Goal: Book appointment/travel/reservation

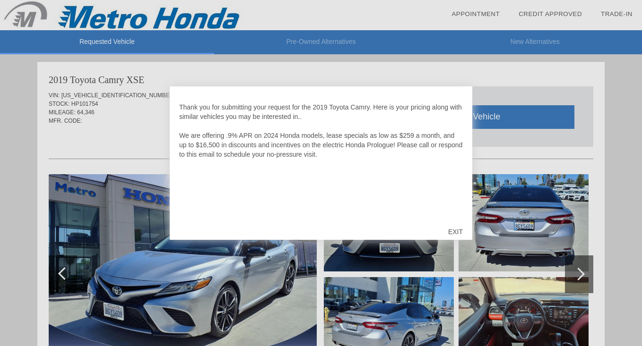
click at [454, 232] on div "EXIT" at bounding box center [456, 232] width 34 height 28
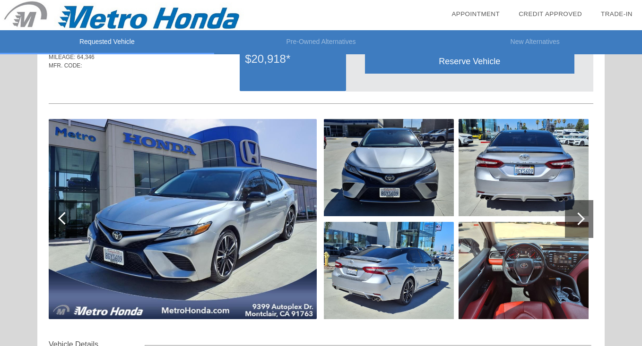
scroll to position [68, 0]
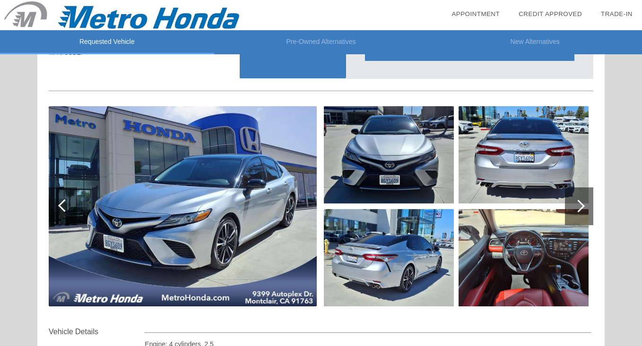
click at [574, 207] on div at bounding box center [578, 206] width 13 height 13
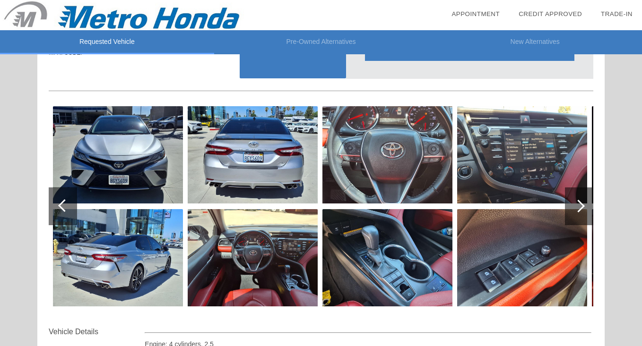
click at [574, 207] on div at bounding box center [578, 206] width 13 height 13
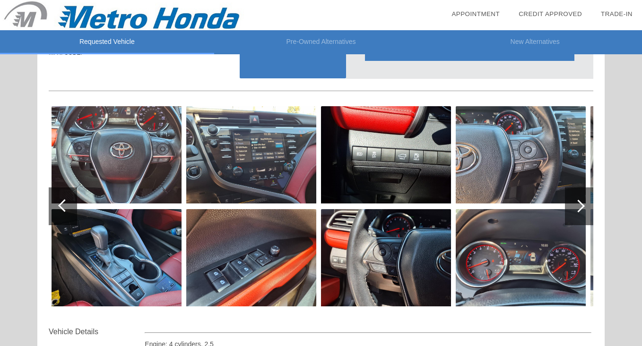
click at [574, 207] on div at bounding box center [578, 206] width 13 height 13
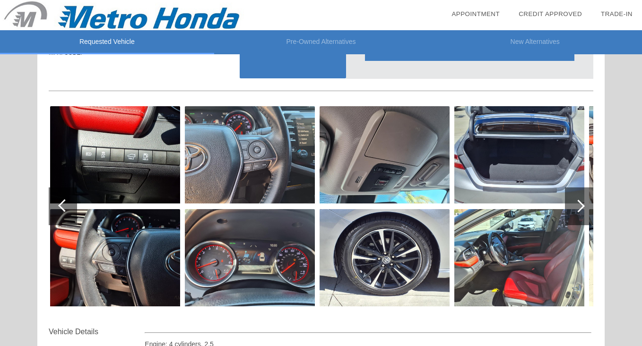
click at [574, 207] on div at bounding box center [578, 206] width 13 height 13
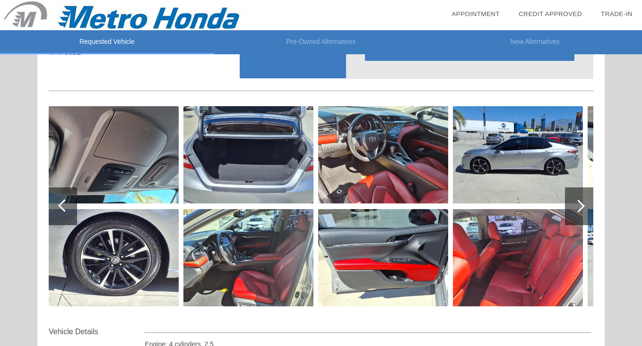
click at [574, 207] on div at bounding box center [578, 206] width 13 height 13
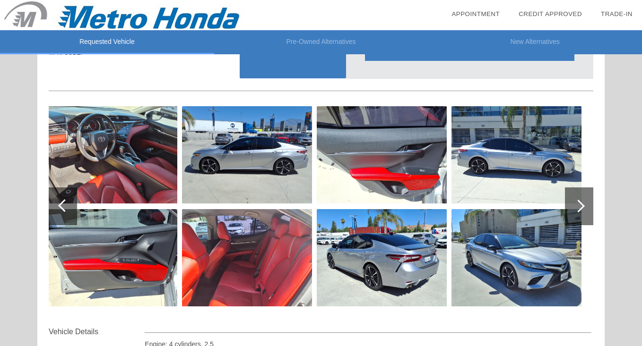
click at [574, 207] on div at bounding box center [578, 206] width 13 height 13
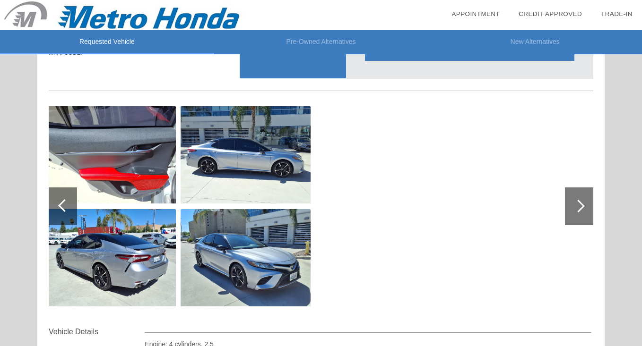
click at [574, 207] on div at bounding box center [578, 206] width 13 height 13
click at [63, 203] on div at bounding box center [64, 205] width 13 height 13
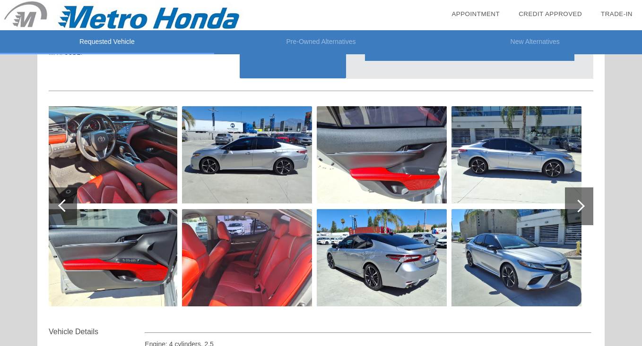
click at [63, 203] on div at bounding box center [64, 205] width 13 height 13
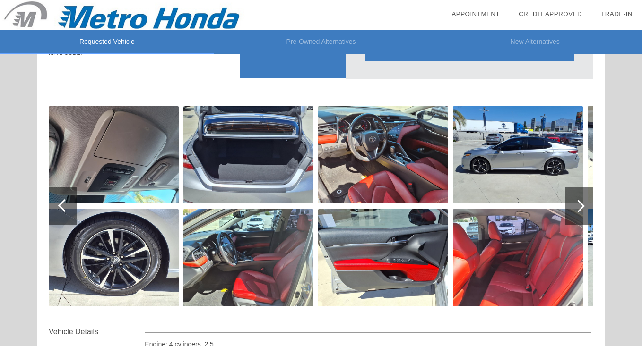
click at [62, 204] on div at bounding box center [64, 205] width 13 height 13
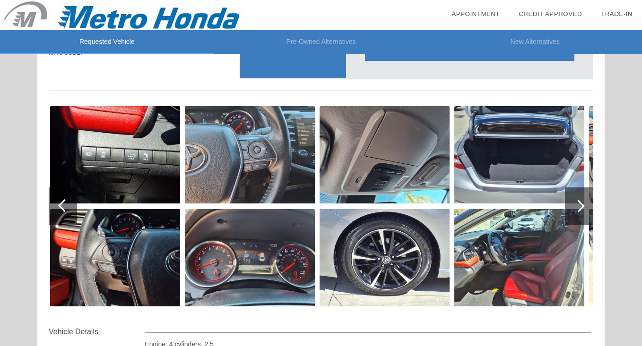
click at [62, 204] on div at bounding box center [64, 205] width 13 height 13
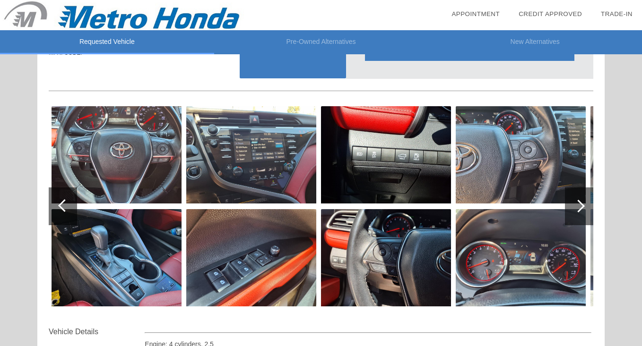
click at [62, 204] on div at bounding box center [64, 205] width 13 height 13
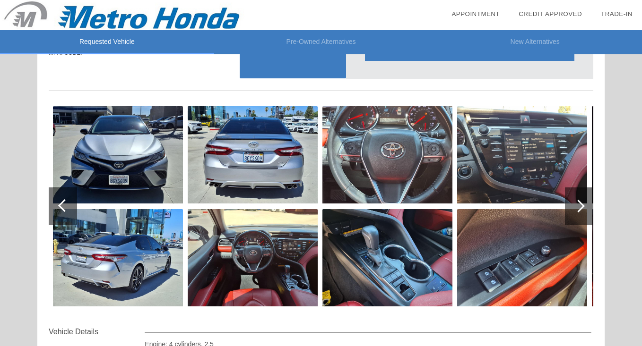
click at [62, 204] on div at bounding box center [64, 205] width 13 height 13
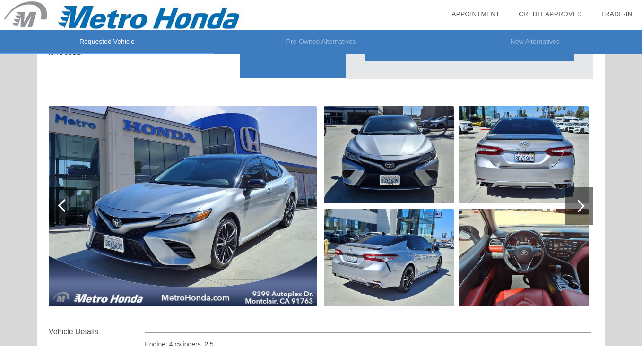
click at [62, 204] on div at bounding box center [64, 205] width 13 height 13
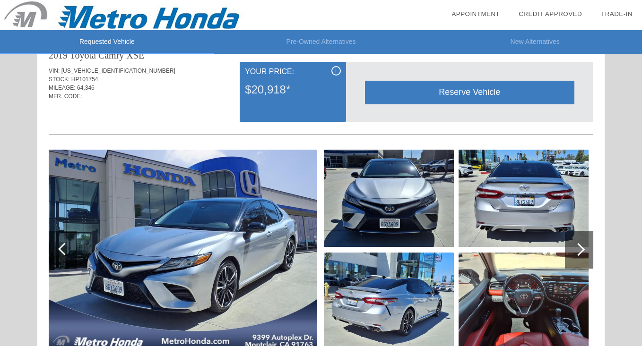
scroll to position [33, 0]
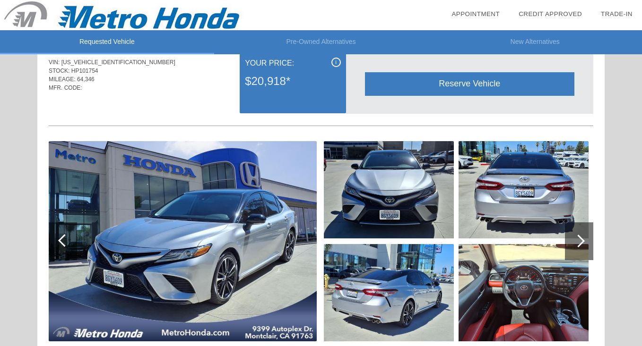
click at [474, 80] on div "Reserve Vehicle" at bounding box center [469, 83] width 209 height 23
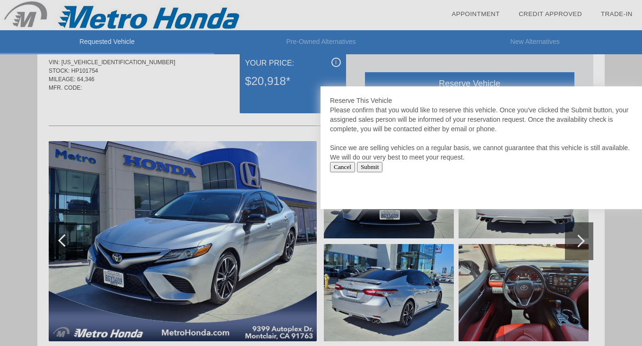
click at [344, 167] on input "Cancel" at bounding box center [342, 167] width 25 height 10
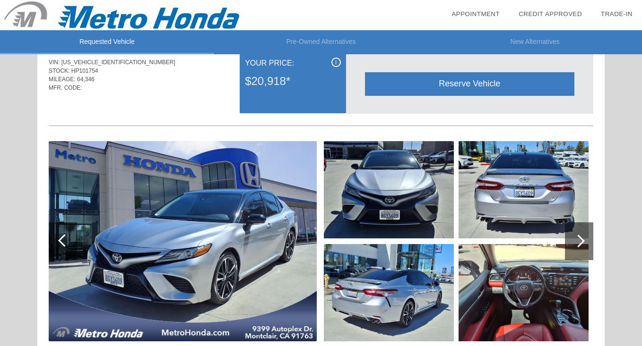
click at [313, 46] on li "Pre-Owned Alternatives" at bounding box center [321, 42] width 214 height 24
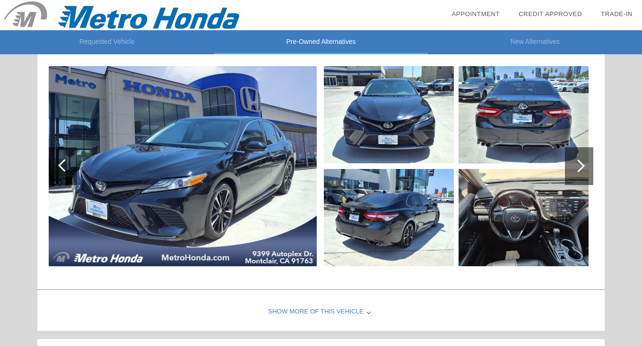
scroll to position [102, 0]
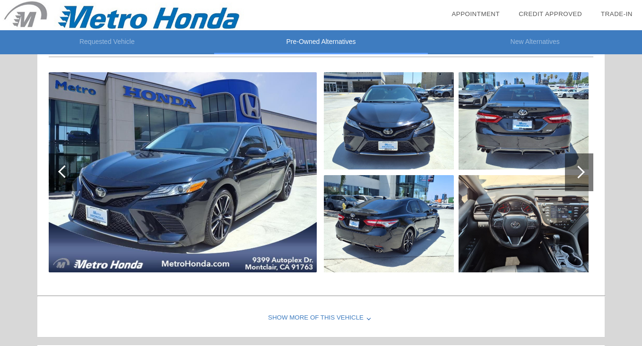
click at [569, 172] on div at bounding box center [579, 173] width 28 height 38
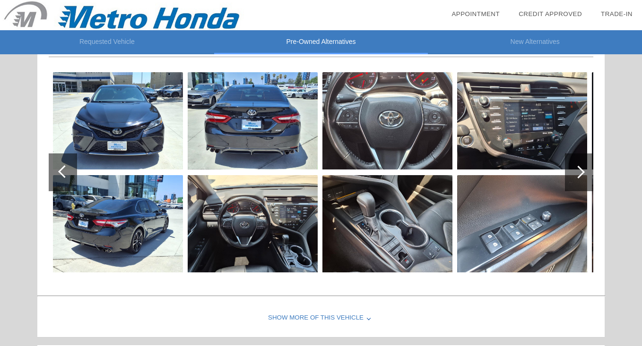
click at [569, 172] on div at bounding box center [579, 173] width 28 height 38
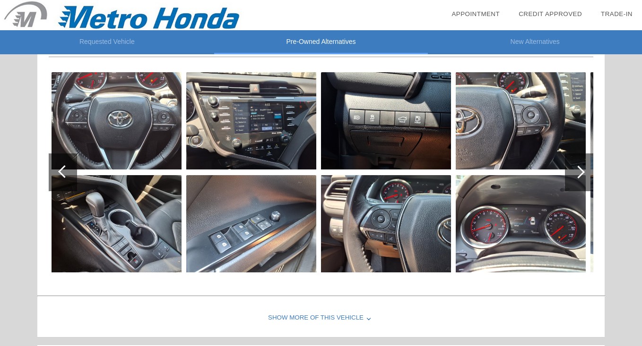
click at [569, 172] on div at bounding box center [579, 173] width 28 height 38
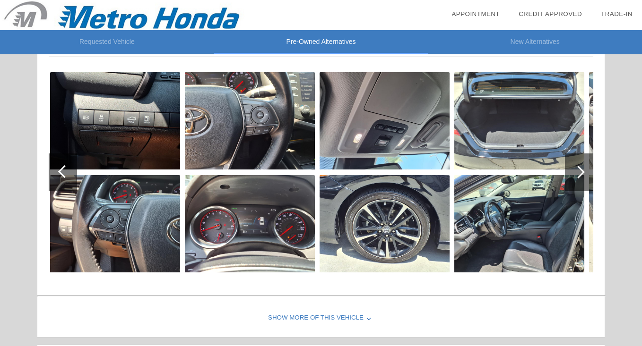
click at [569, 172] on div at bounding box center [579, 173] width 28 height 38
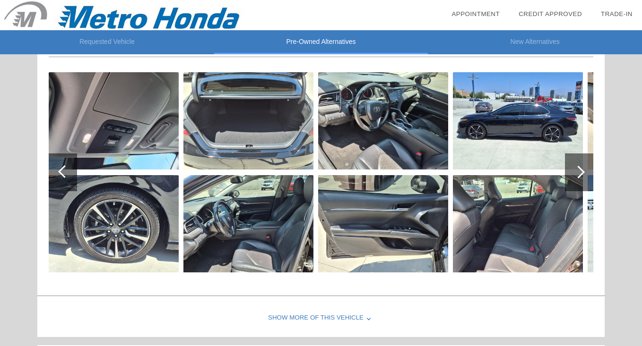
click at [569, 172] on div at bounding box center [579, 173] width 28 height 38
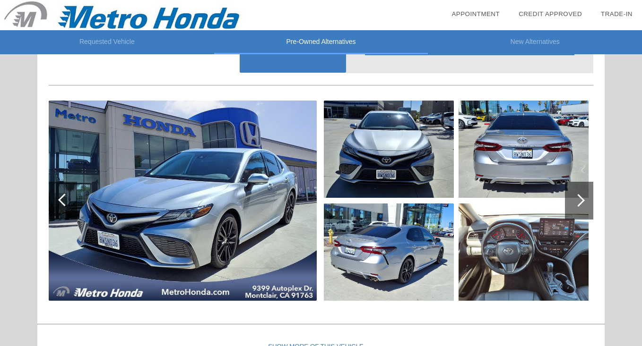
scroll to position [461, 0]
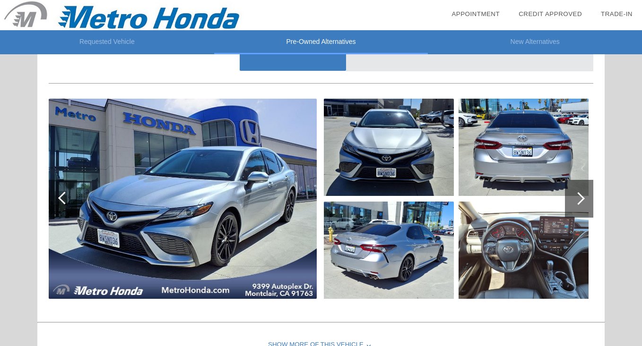
click at [580, 195] on div at bounding box center [578, 198] width 13 height 13
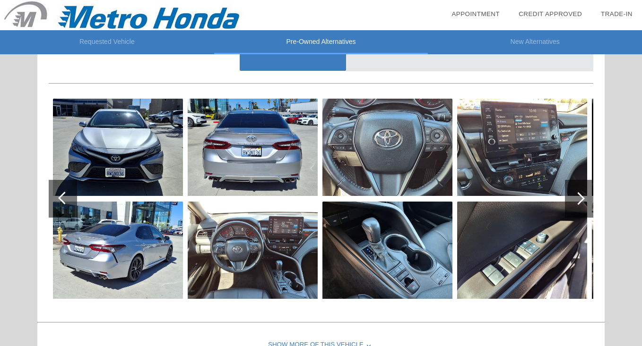
click at [580, 195] on div at bounding box center [578, 198] width 13 height 13
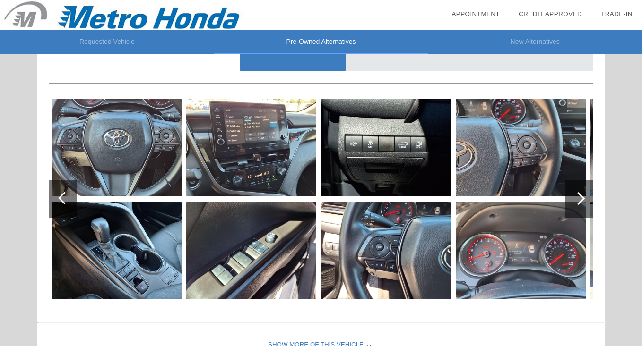
click at [580, 195] on div at bounding box center [578, 198] width 13 height 13
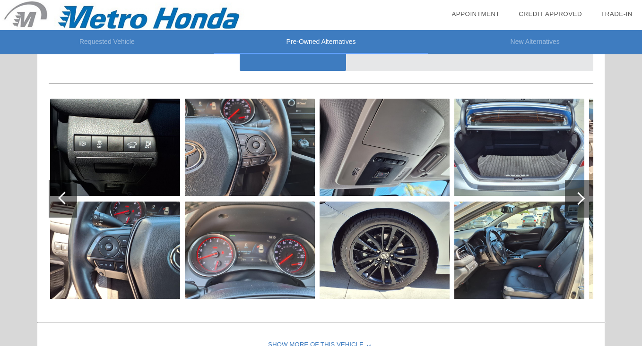
click at [580, 195] on div at bounding box center [578, 198] width 13 height 13
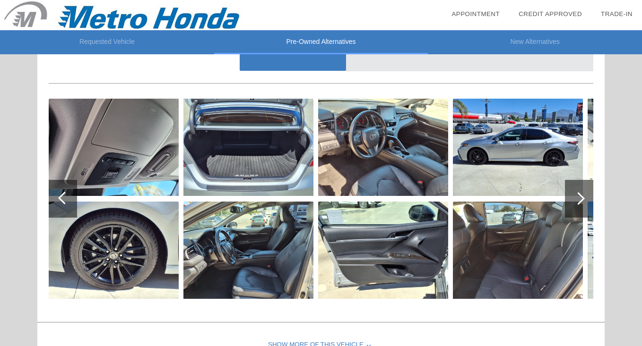
click at [580, 195] on div at bounding box center [578, 198] width 13 height 13
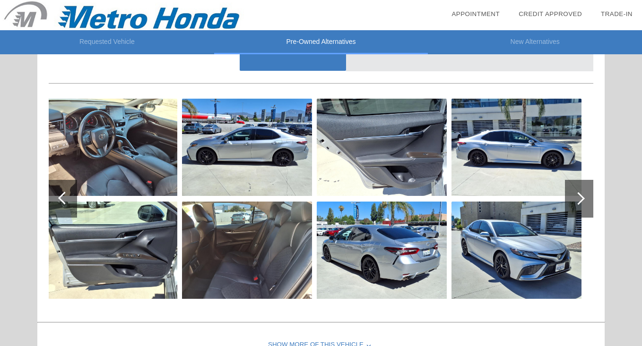
click at [580, 195] on div at bounding box center [578, 198] width 13 height 13
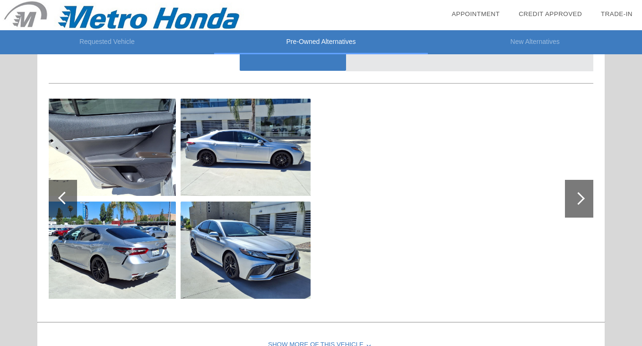
click at [65, 201] on div at bounding box center [64, 198] width 13 height 13
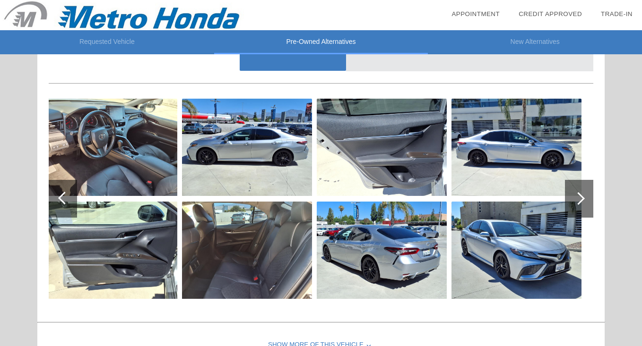
click at [65, 201] on div at bounding box center [64, 198] width 13 height 13
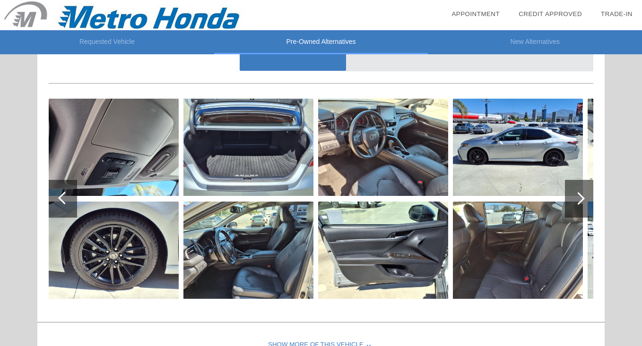
click at [65, 201] on div at bounding box center [64, 198] width 13 height 13
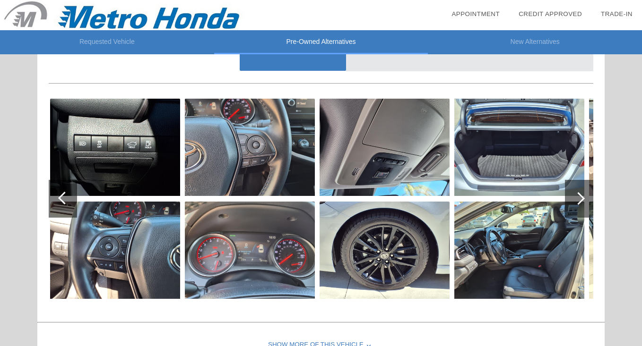
click at [65, 201] on div at bounding box center [64, 198] width 13 height 13
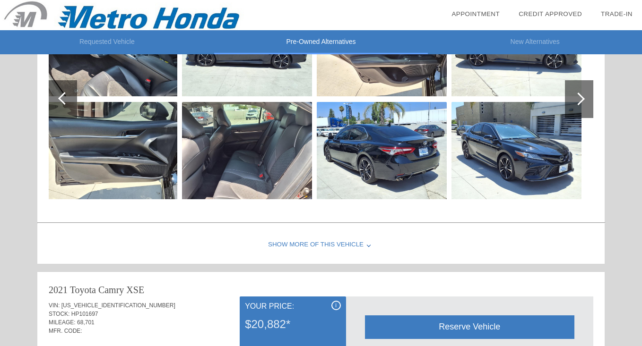
scroll to position [0, 0]
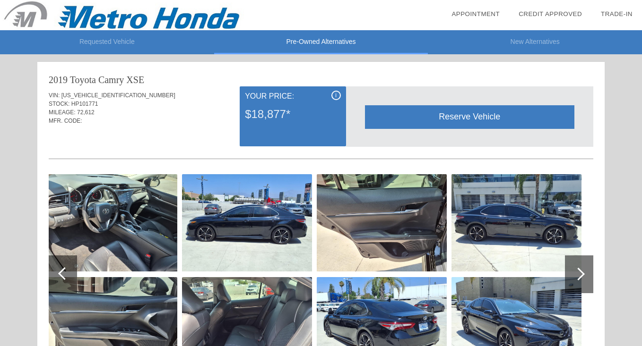
click at [123, 47] on li "Requested Vehicle" at bounding box center [107, 42] width 214 height 24
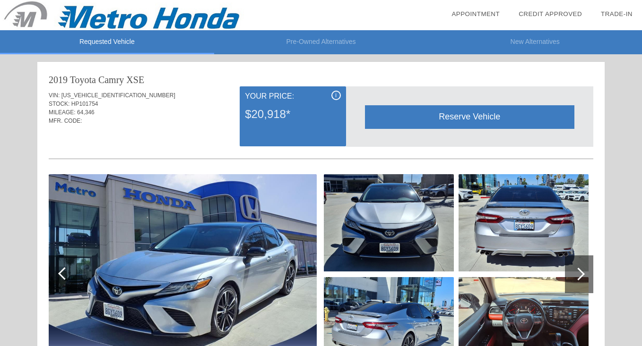
click at [529, 42] on li "New Alternatives" at bounding box center [535, 42] width 214 height 24
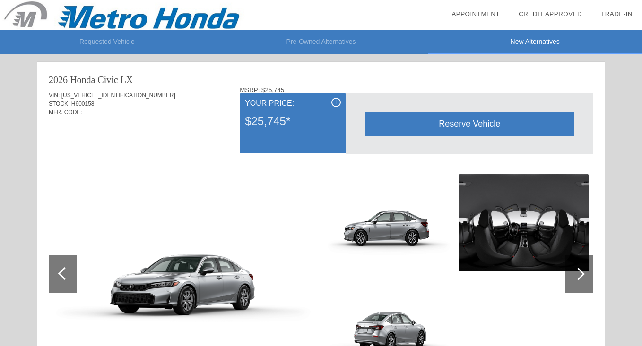
click at [312, 40] on li "Pre-Owned Alternatives" at bounding box center [321, 42] width 214 height 24
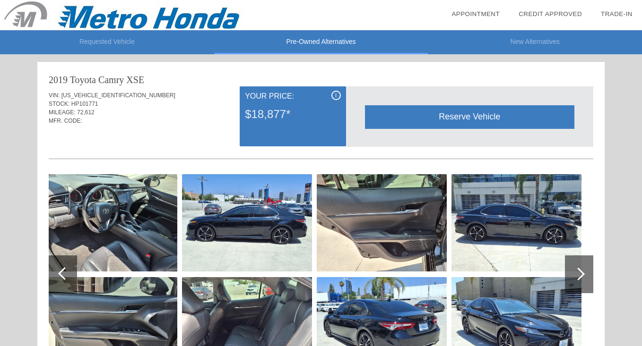
click at [491, 11] on link "Appointment" at bounding box center [475, 13] width 48 height 7
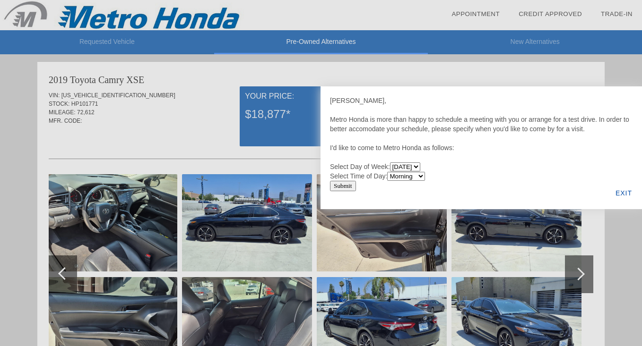
click at [419, 165] on select "[DATE] [DATE] [DATE] [DATE] [DATE] [DATE] [DATE]" at bounding box center [405, 167] width 30 height 9
select select "[DATE]"
click at [391, 163] on select "[DATE] [DATE] [DATE] [DATE] [DATE] [DATE] [DATE]" at bounding box center [405, 167] width 30 height 9
click at [409, 177] on select "Morning Afternoon Evening" at bounding box center [406, 176] width 38 height 9
select select "Afternoon"
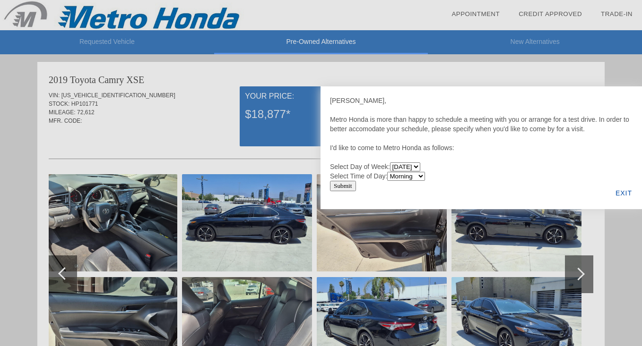
click at [389, 172] on select "Morning Afternoon Evening" at bounding box center [406, 176] width 38 height 9
click at [350, 184] on input "Submit" at bounding box center [343, 186] width 26 height 10
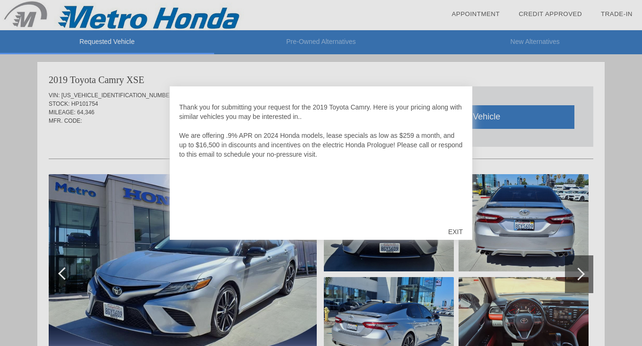
click at [452, 229] on div "EXIT" at bounding box center [456, 232] width 34 height 28
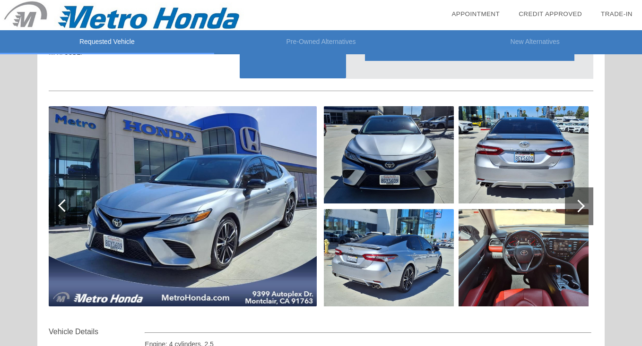
scroll to position [69, 0]
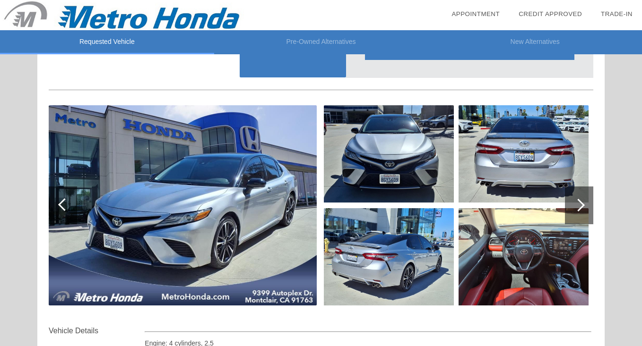
click at [575, 200] on div at bounding box center [579, 206] width 28 height 38
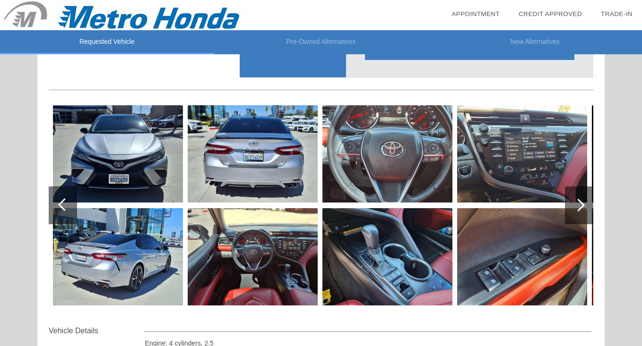
click at [575, 200] on div at bounding box center [579, 206] width 28 height 38
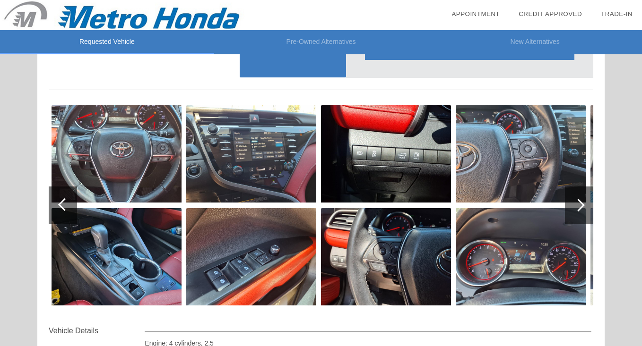
click at [615, 149] on div "Requested Vehicle Pre-Owned Alternatives New Alternatives date_range Appointmen…" at bounding box center [321, 310] width 642 height 759
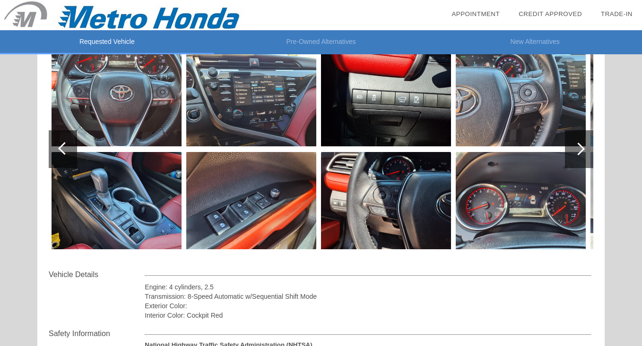
scroll to position [126, 0]
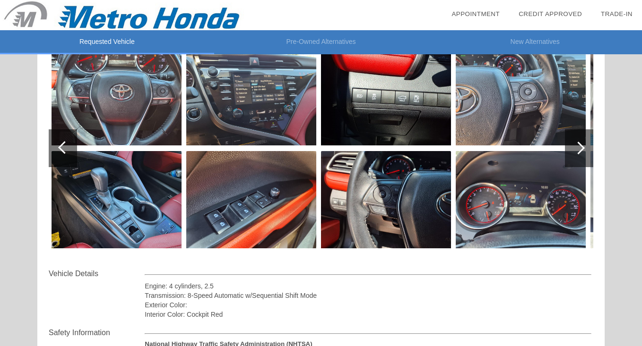
click at [571, 156] on div at bounding box center [579, 148] width 28 height 38
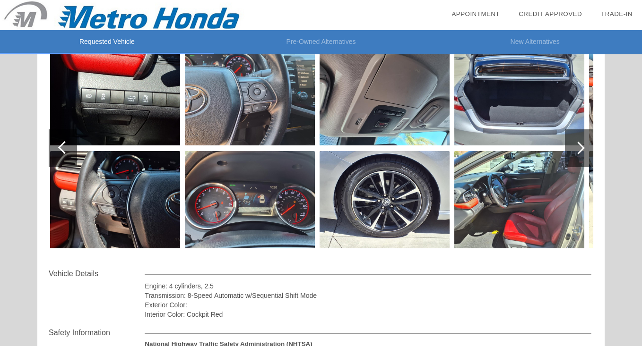
click at [571, 156] on div at bounding box center [579, 148] width 28 height 38
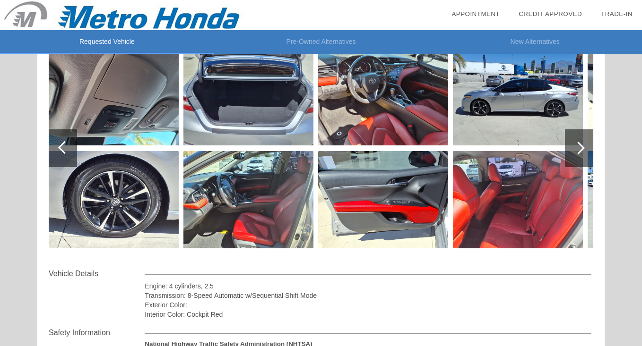
click at [571, 156] on div at bounding box center [579, 148] width 28 height 38
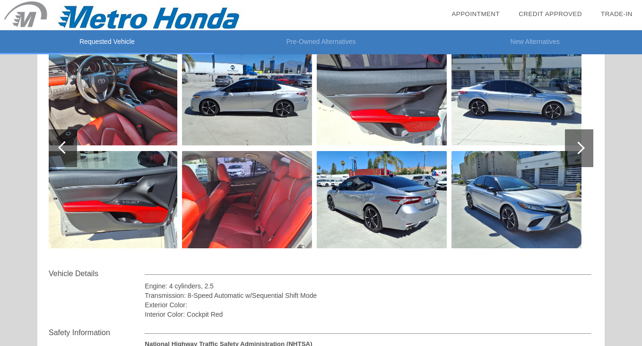
click at [571, 156] on div at bounding box center [579, 148] width 28 height 38
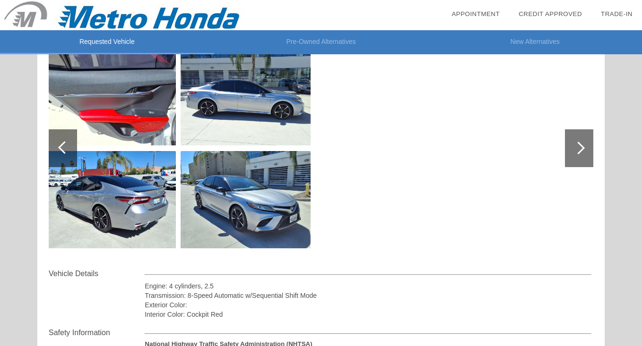
click at [573, 155] on div at bounding box center [579, 148] width 28 height 38
click at [158, 221] on img at bounding box center [111, 199] width 130 height 97
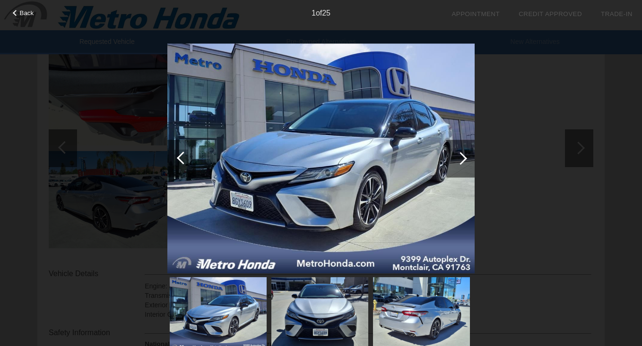
click at [224, 310] on img at bounding box center [218, 313] width 97 height 73
click at [464, 158] on div at bounding box center [460, 158] width 13 height 13
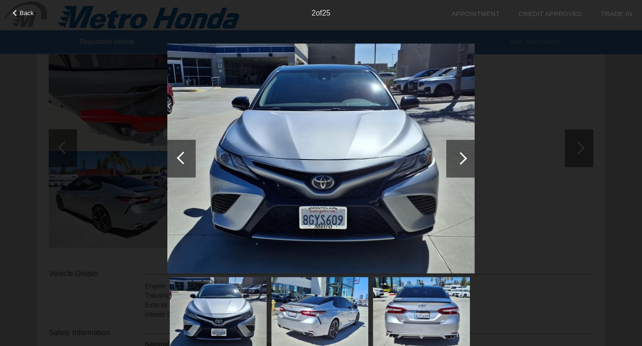
click at [464, 158] on div at bounding box center [460, 158] width 13 height 13
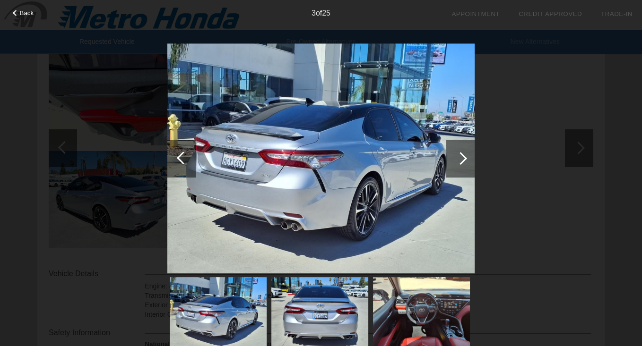
click at [464, 158] on div at bounding box center [460, 158] width 13 height 13
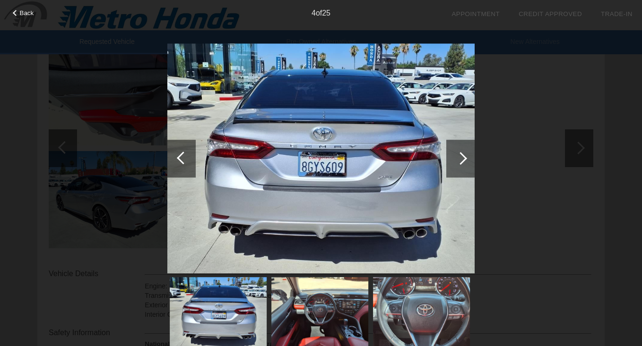
click at [464, 158] on div at bounding box center [460, 158] width 13 height 13
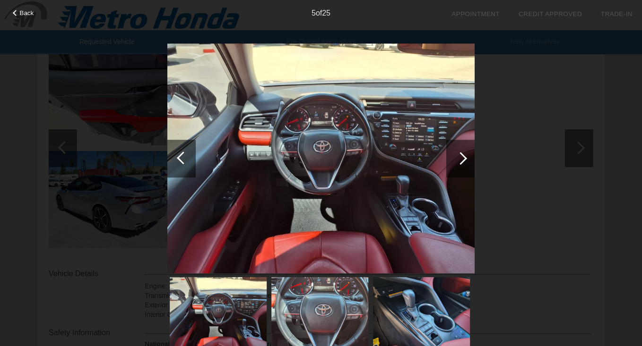
click at [455, 165] on div at bounding box center [460, 159] width 28 height 38
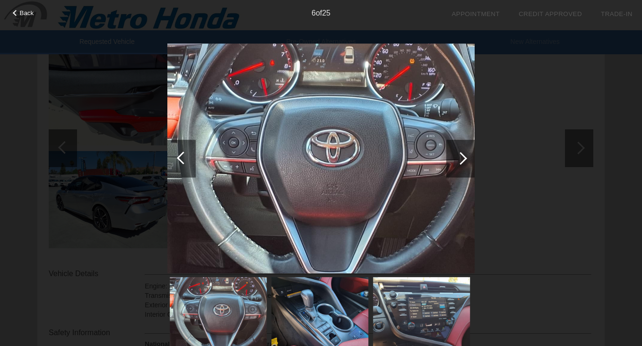
click at [30, 17] on div "6 of 25" at bounding box center [321, 9] width 642 height 19
click at [26, 12] on span "Back" at bounding box center [27, 12] width 14 height 7
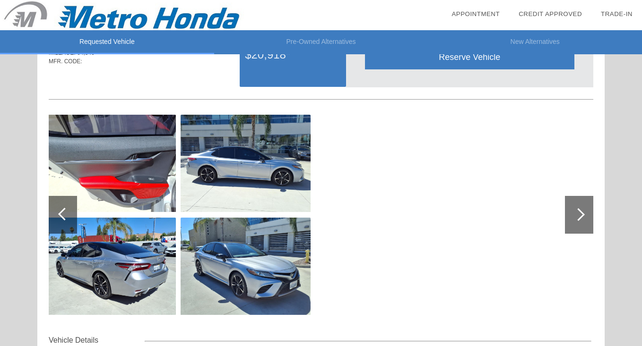
scroll to position [57, 0]
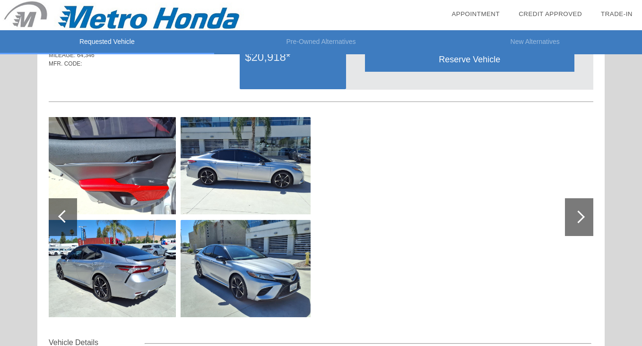
click at [67, 210] on div at bounding box center [63, 217] width 28 height 38
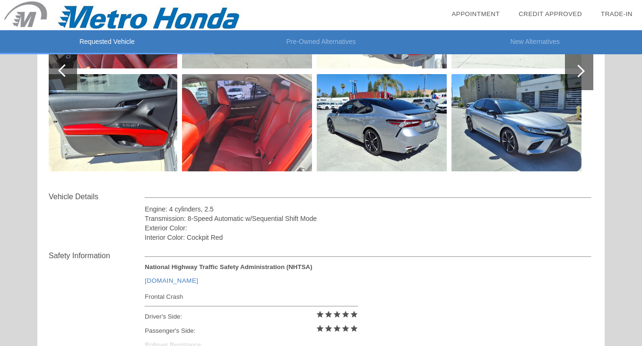
scroll to position [289, 0]
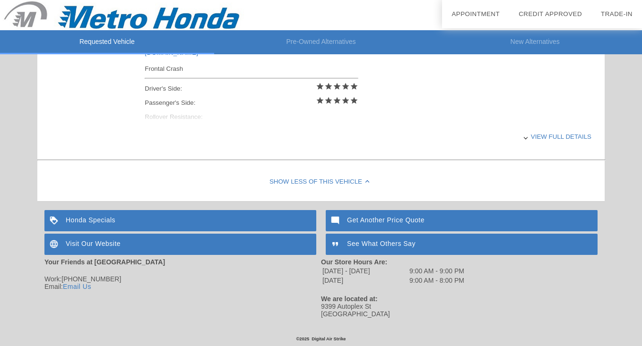
click at [204, 185] on div "Show Less of this Vehicle" at bounding box center [320, 183] width 567 height 38
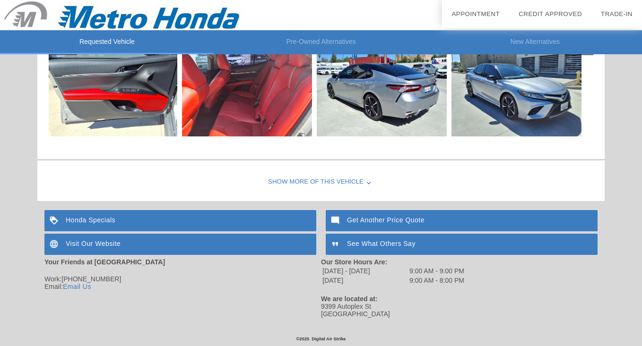
click at [325, 31] on li "Pre-Owned Alternatives" at bounding box center [321, 42] width 214 height 24
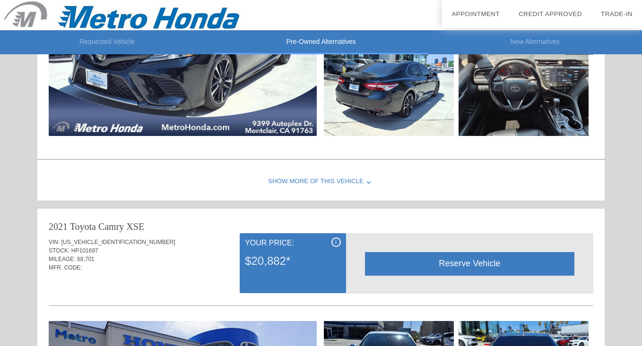
scroll to position [1010, 0]
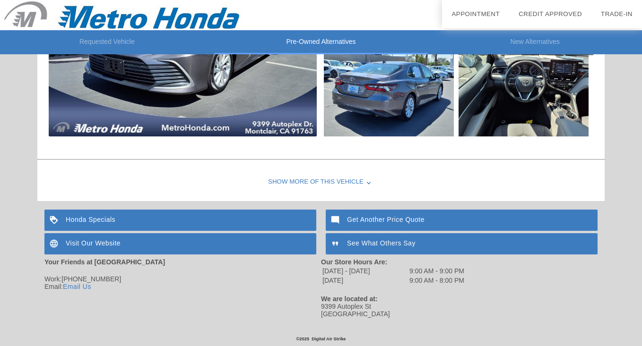
click at [325, 40] on li "Pre-Owned Alternatives" at bounding box center [321, 42] width 214 height 24
click at [319, 183] on div "Show More of this Vehicle" at bounding box center [320, 183] width 567 height 38
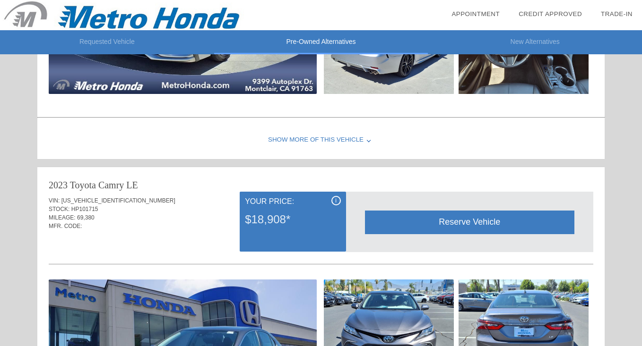
scroll to position [659, 0]
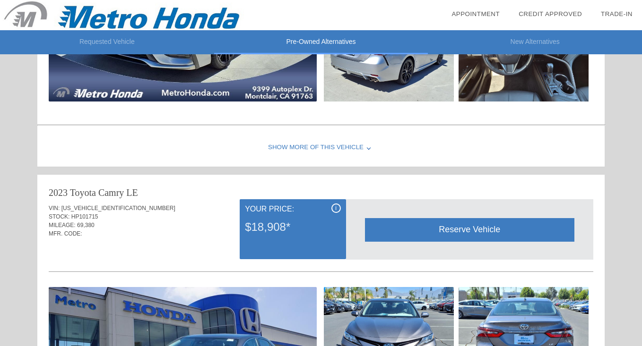
click at [320, 151] on div "Show More of this Vehicle" at bounding box center [320, 148] width 567 height 38
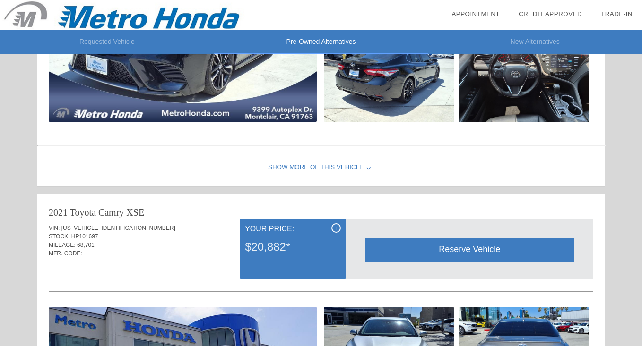
scroll to position [246, 0]
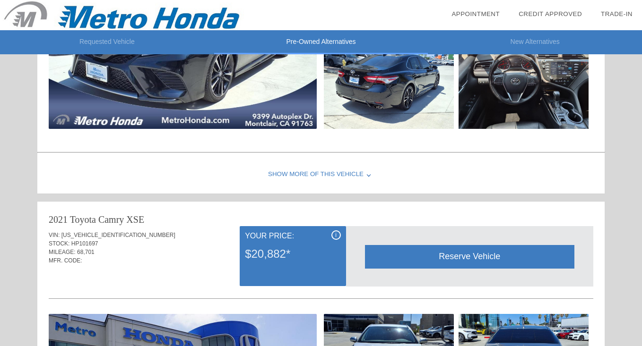
click at [325, 174] on div "Show More of this Vehicle" at bounding box center [320, 175] width 567 height 38
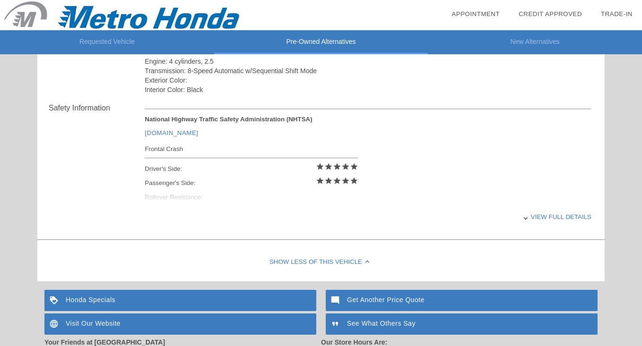
scroll to position [1523, 0]
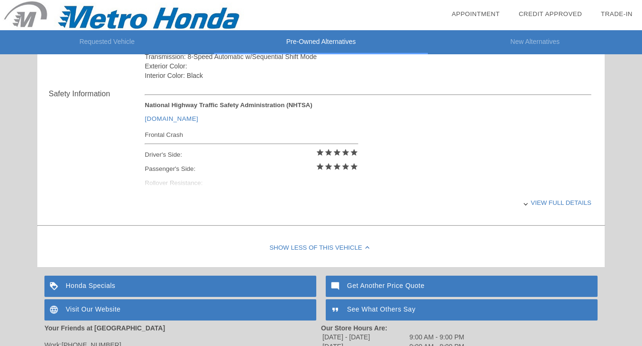
click at [525, 205] on div at bounding box center [526, 203] width 4 height 4
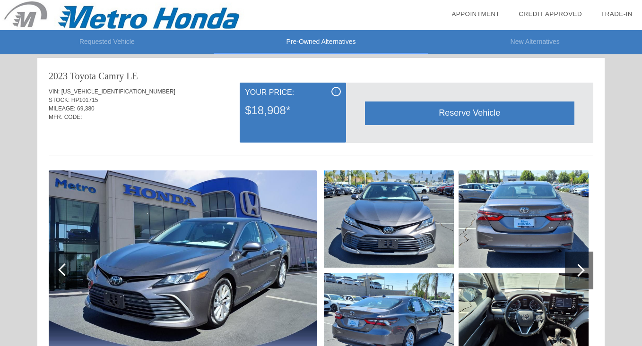
scroll to position [1167, 0]
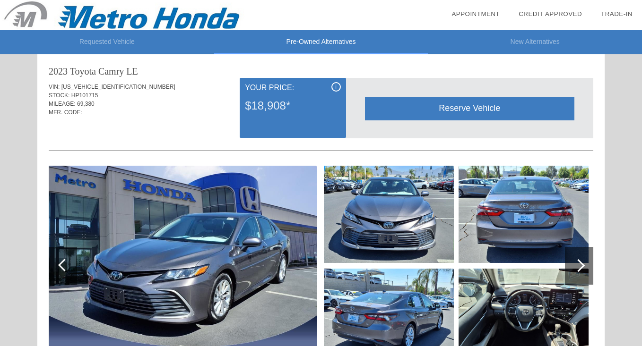
click at [513, 43] on li "New Alternatives" at bounding box center [535, 42] width 214 height 24
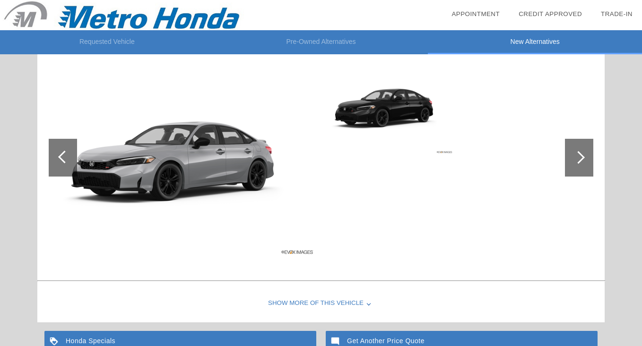
scroll to position [907, 0]
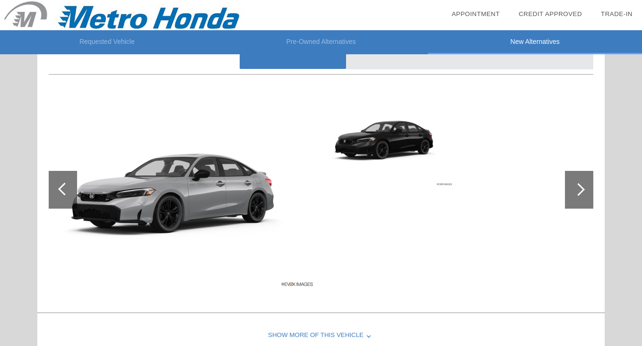
click at [577, 195] on div at bounding box center [579, 190] width 28 height 38
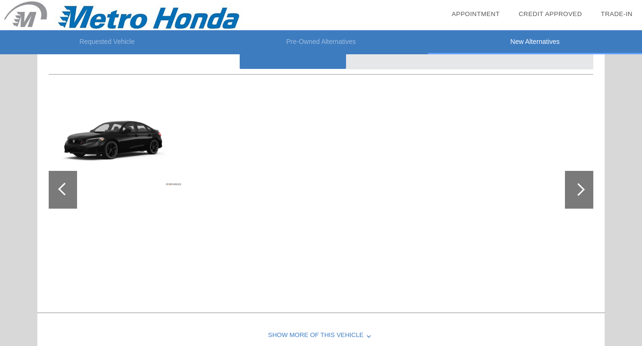
click at [577, 195] on div at bounding box center [579, 190] width 28 height 38
click at [63, 190] on div at bounding box center [64, 189] width 13 height 13
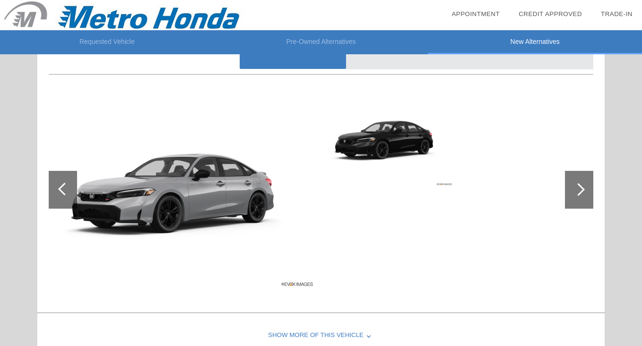
click at [63, 190] on div at bounding box center [64, 189] width 13 height 13
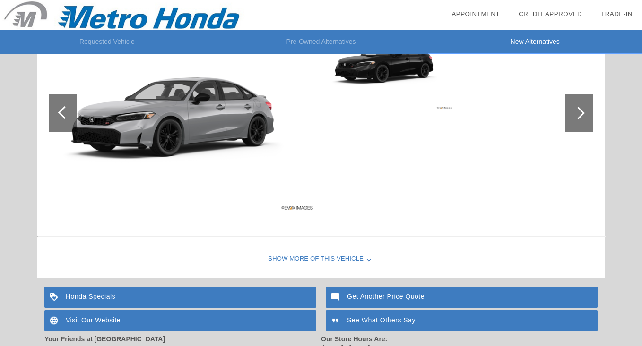
scroll to position [1029, 0]
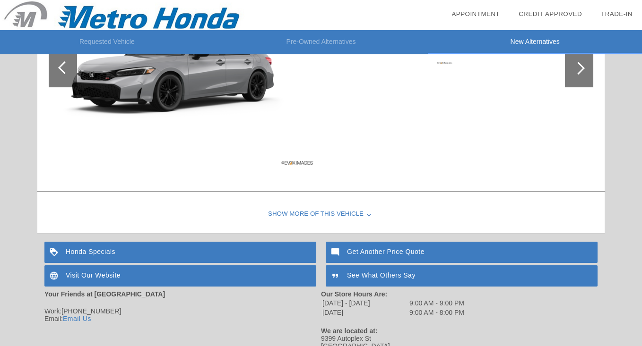
click at [321, 214] on div "Show More of this Vehicle" at bounding box center [320, 215] width 567 height 38
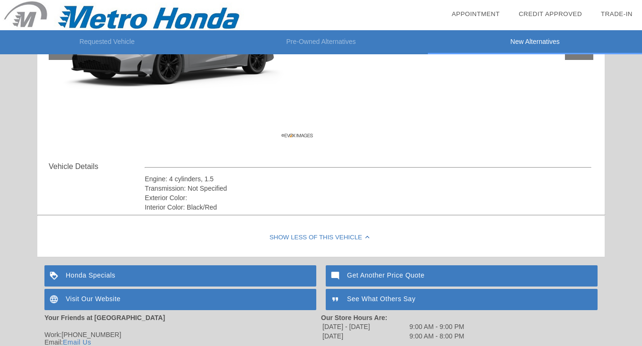
scroll to position [1112, 0]
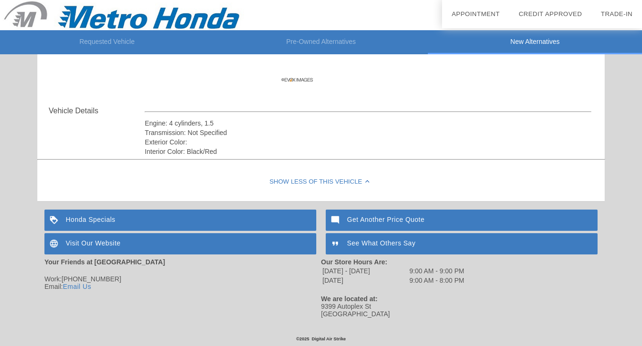
click at [146, 243] on div "Visit Our Website" at bounding box center [180, 243] width 272 height 21
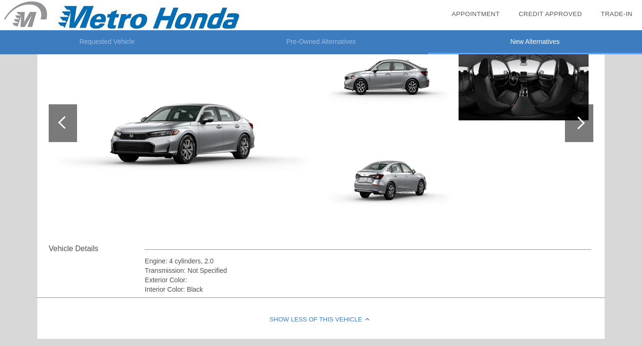
scroll to position [0, 0]
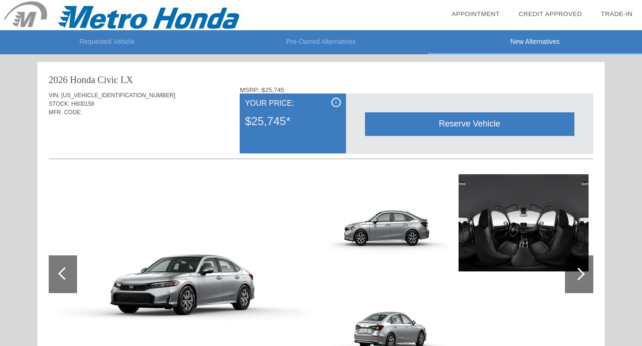
click at [111, 41] on li "Requested Vehicle" at bounding box center [107, 42] width 214 height 24
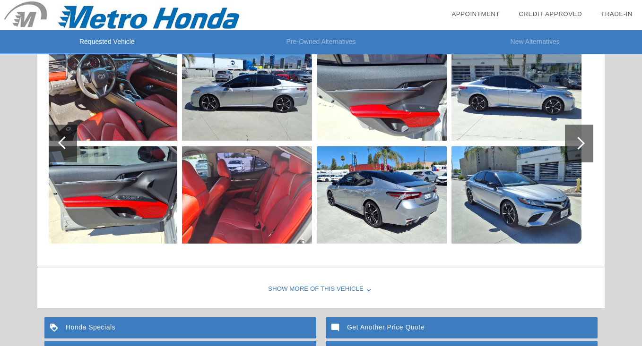
scroll to position [131, 0]
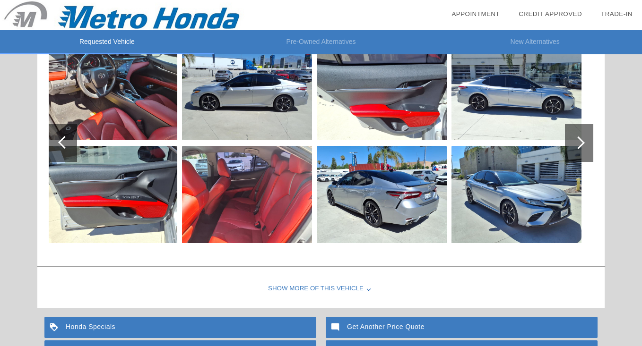
click at [326, 284] on div "Show More of this Vehicle" at bounding box center [320, 289] width 567 height 38
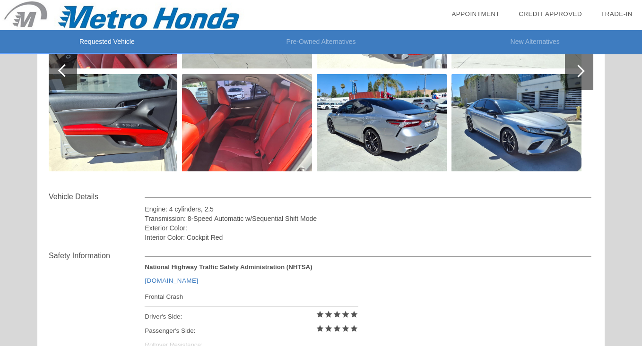
scroll to position [37, 0]
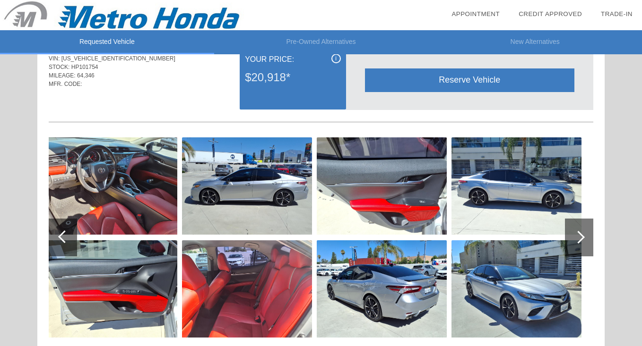
click at [571, 236] on div at bounding box center [579, 238] width 28 height 38
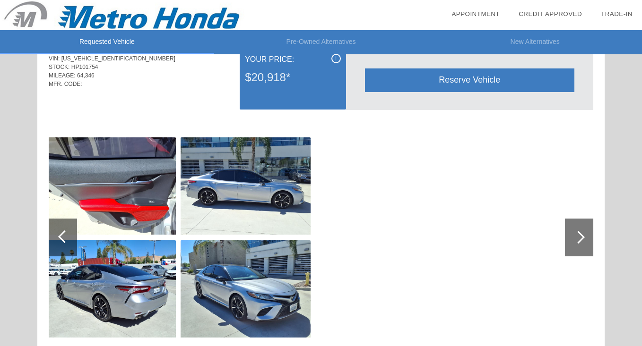
click at [571, 236] on div at bounding box center [579, 238] width 28 height 38
